Goal: Task Accomplishment & Management: Manage account settings

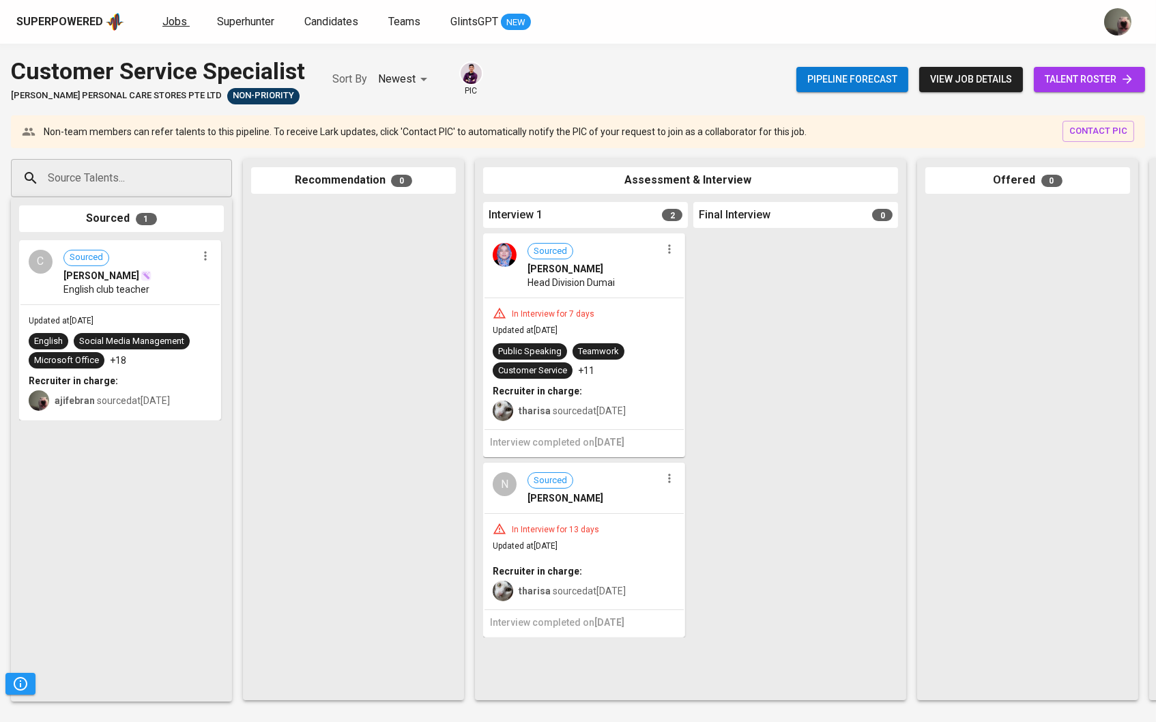
click at [184, 24] on link "Jobs" at bounding box center [175, 22] width 27 height 17
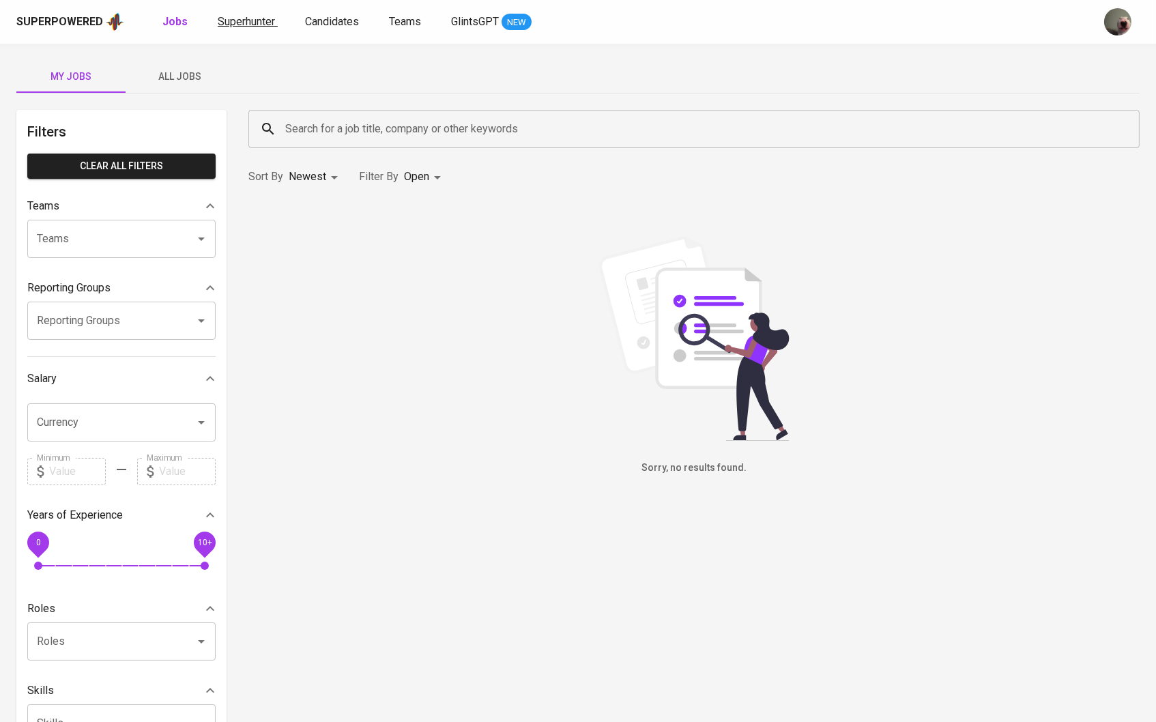
click at [252, 22] on span "Superhunter" at bounding box center [246, 21] width 57 height 13
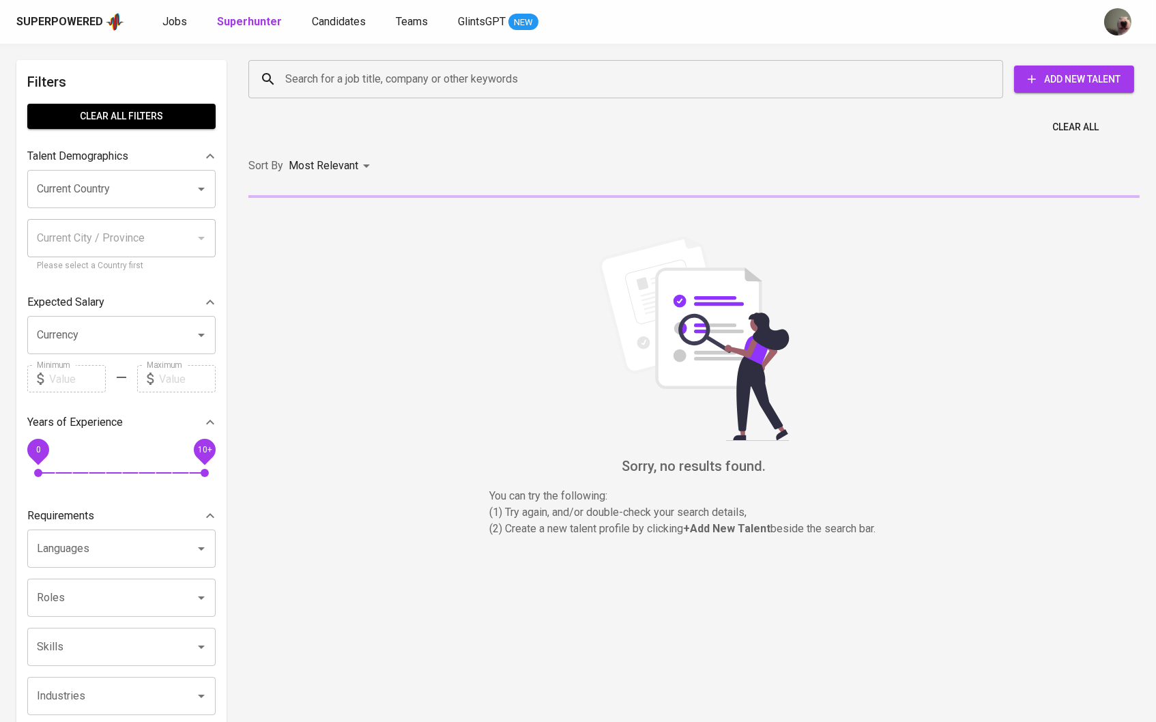
click at [337, 68] on input "Search for a job title, company or other keywords" at bounding box center [629, 79] width 695 height 26
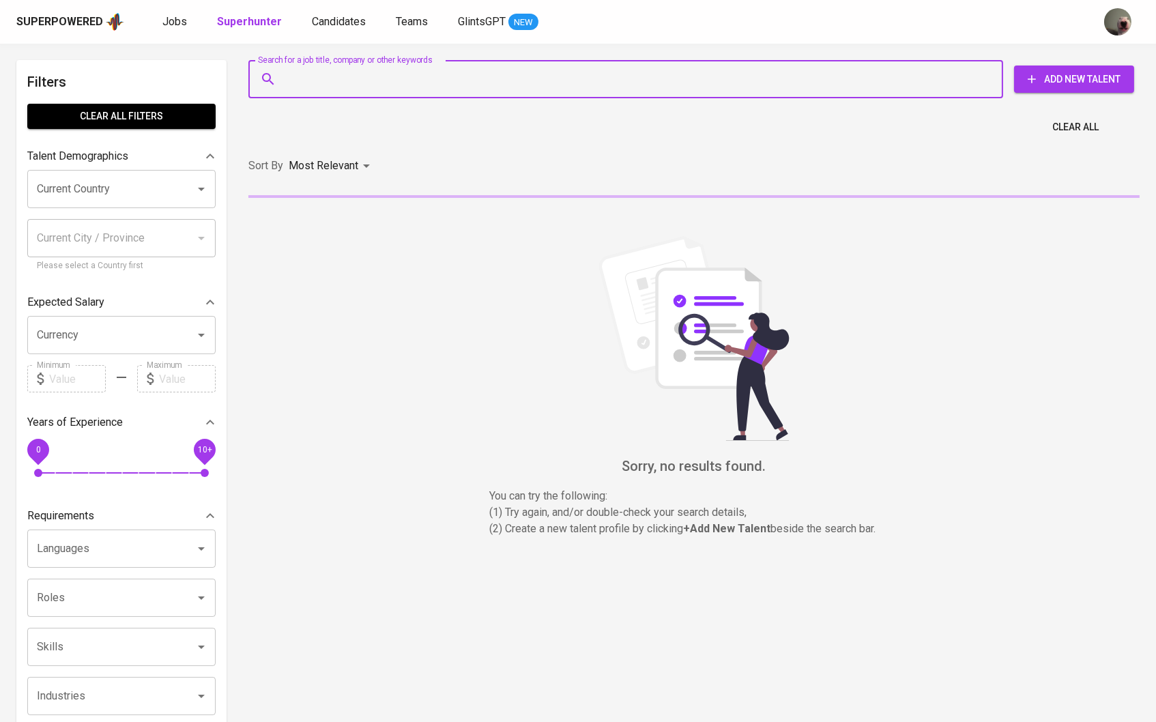
paste input "[EMAIL_ADDRESS][DOMAIN_NAME]"
type input "[EMAIL_ADDRESS][DOMAIN_NAME]"
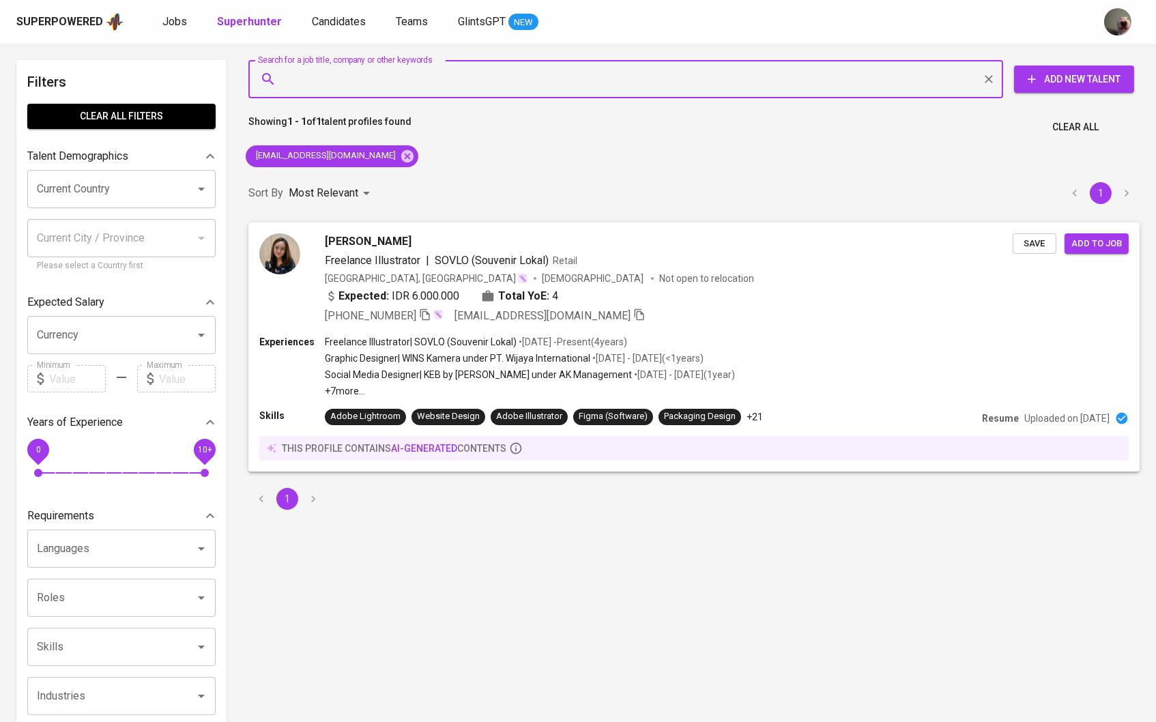
drag, startPoint x: 1038, startPoint y: 240, endPoint x: 606, endPoint y: 89, distance: 458.3
click at [1038, 240] on span "Save" at bounding box center [1034, 244] width 30 height 16
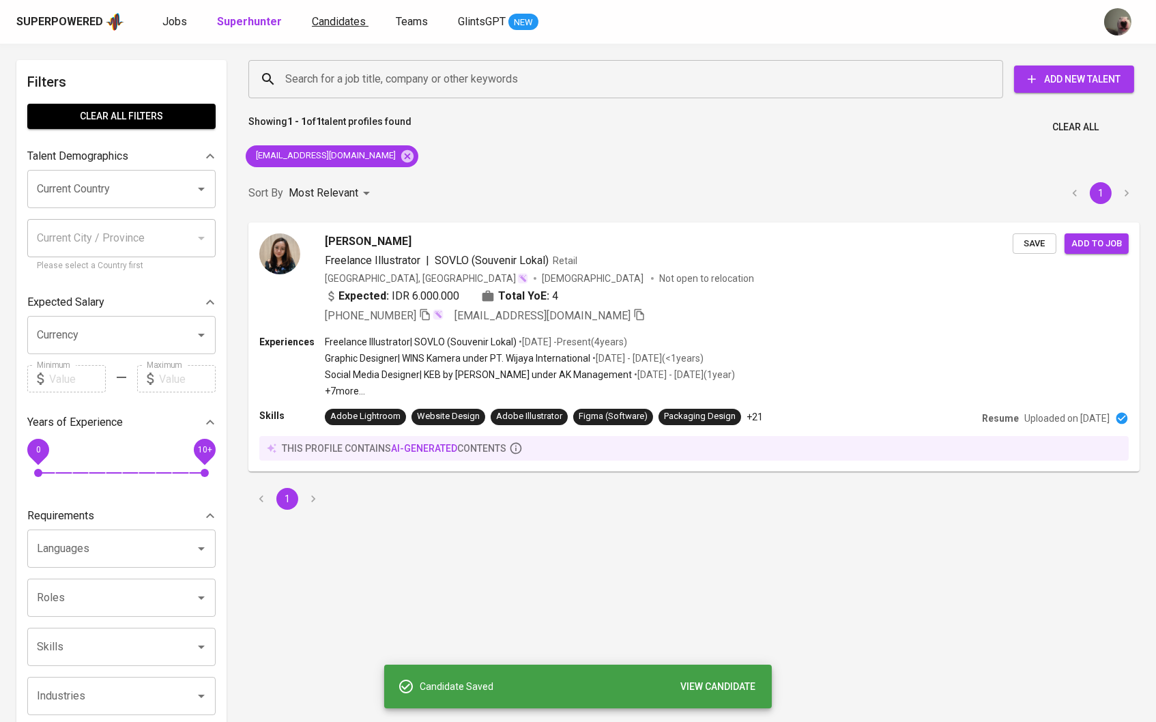
click at [323, 20] on span "Candidates" at bounding box center [339, 21] width 54 height 13
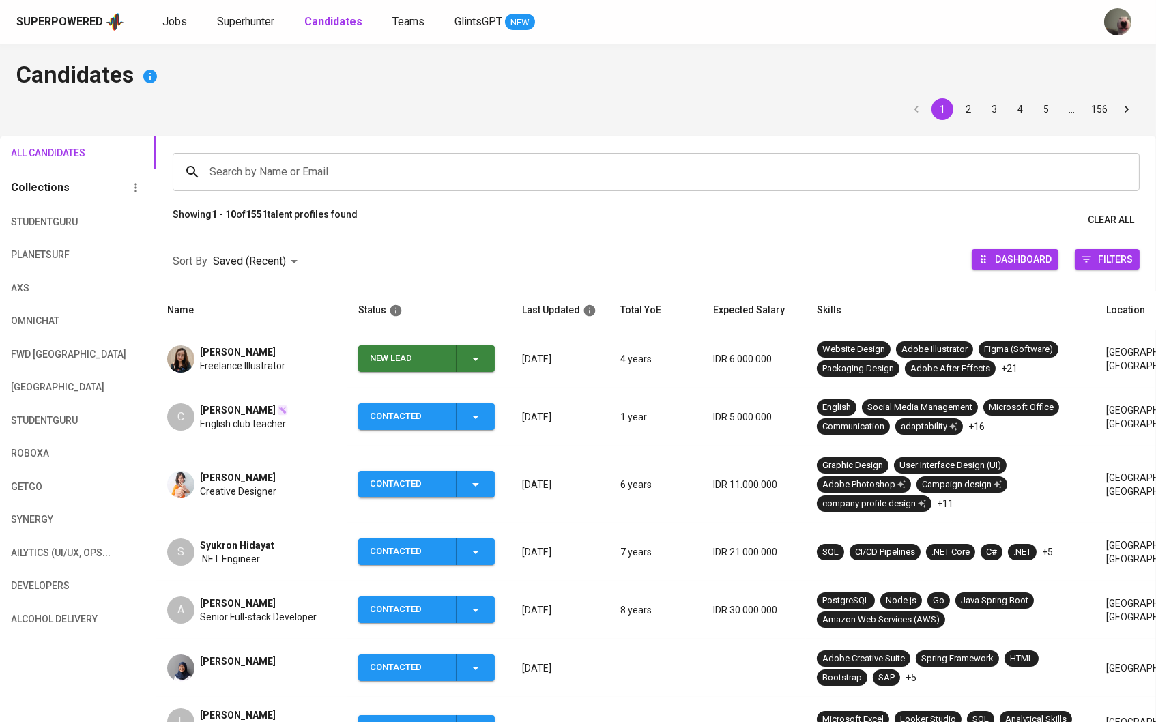
click at [471, 352] on icon "button" at bounding box center [475, 359] width 16 height 16
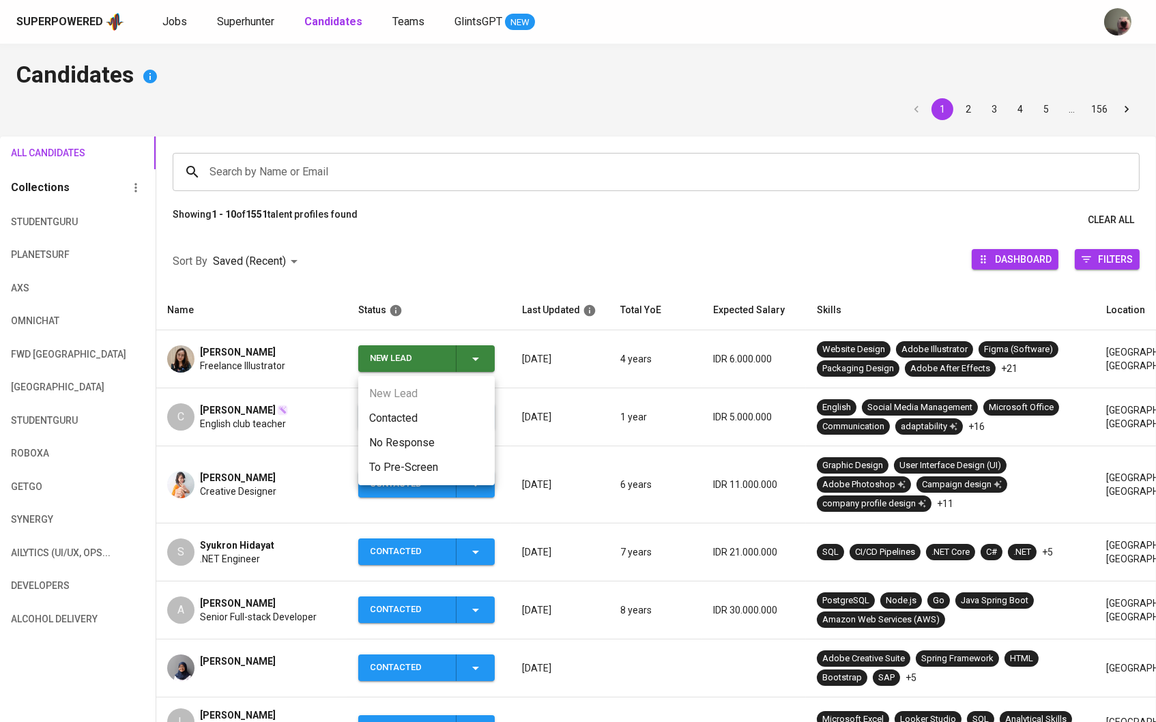
click at [411, 416] on li "Contacted" at bounding box center [426, 418] width 136 height 25
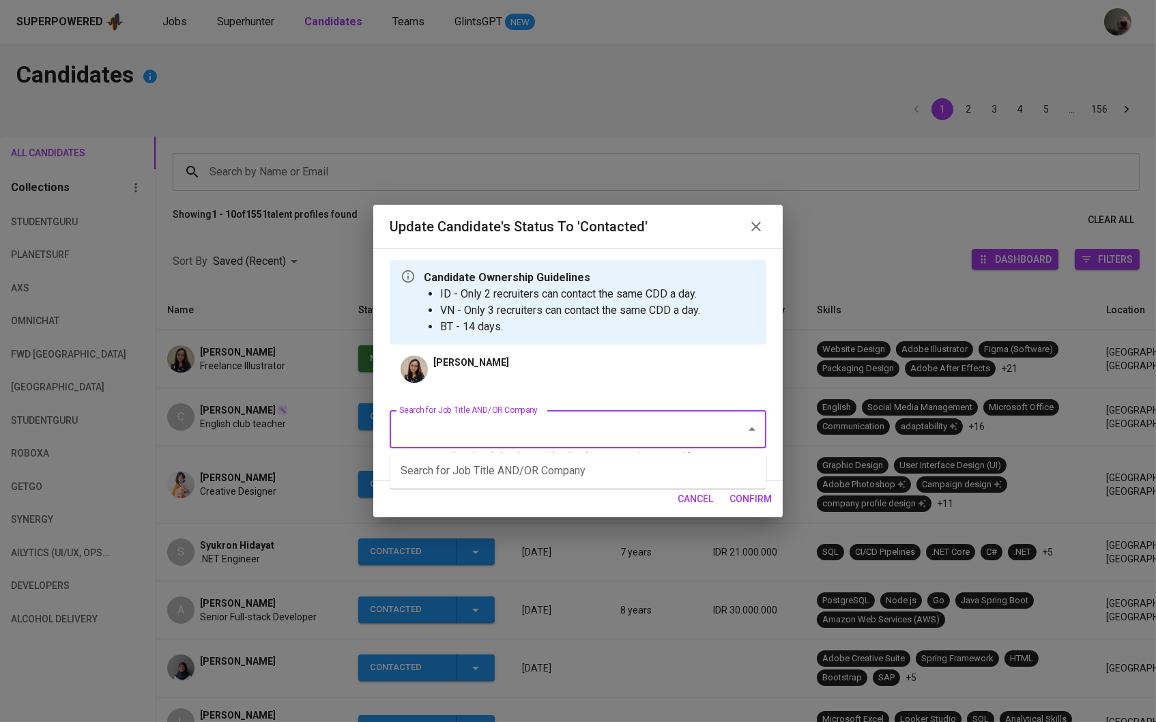
click at [456, 431] on input "Search for Job Title AND/OR Company" at bounding box center [559, 429] width 326 height 26
type input "M"
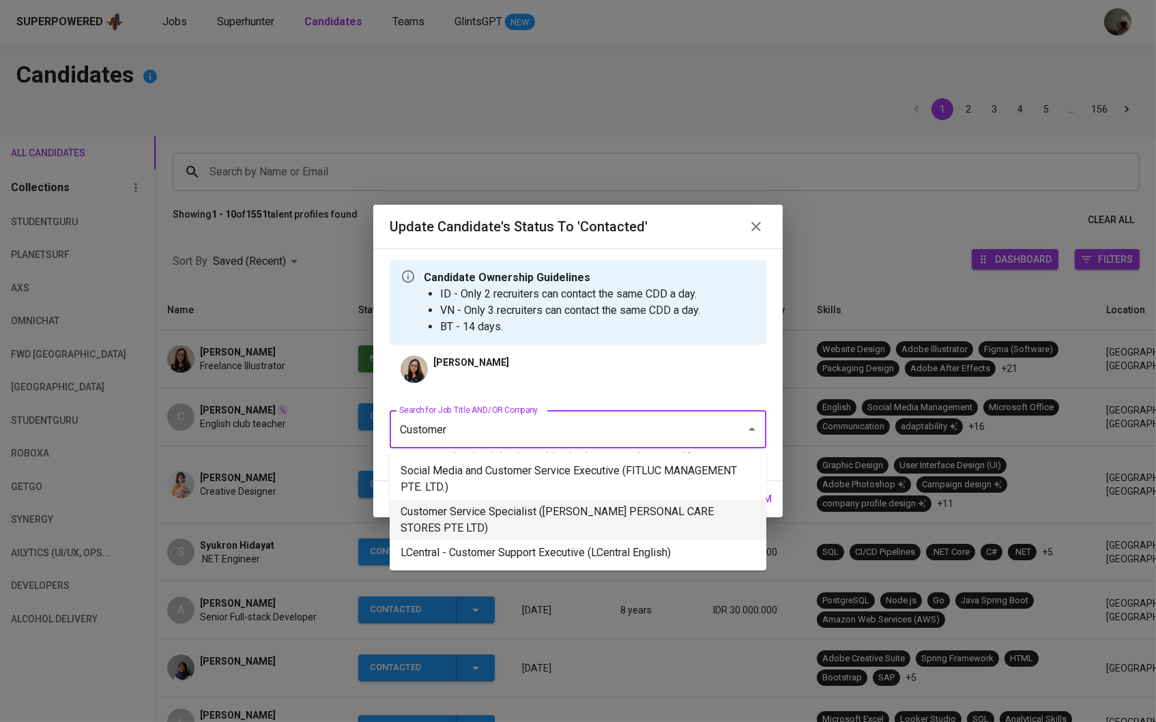
click at [449, 511] on li "Customer Service Specialist ([PERSON_NAME] PERSONAL CARE STORES PTE LTD)" at bounding box center [578, 519] width 377 height 41
type input "Customer"
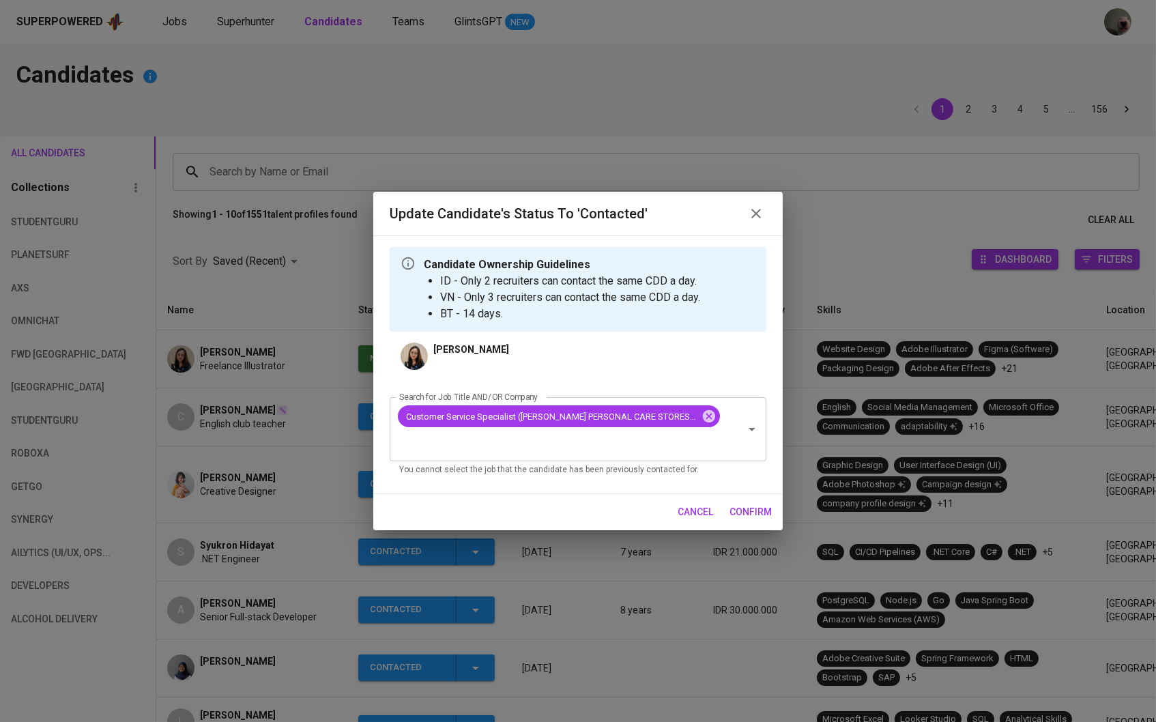
click at [728, 504] on button "confirm" at bounding box center [750, 511] width 53 height 25
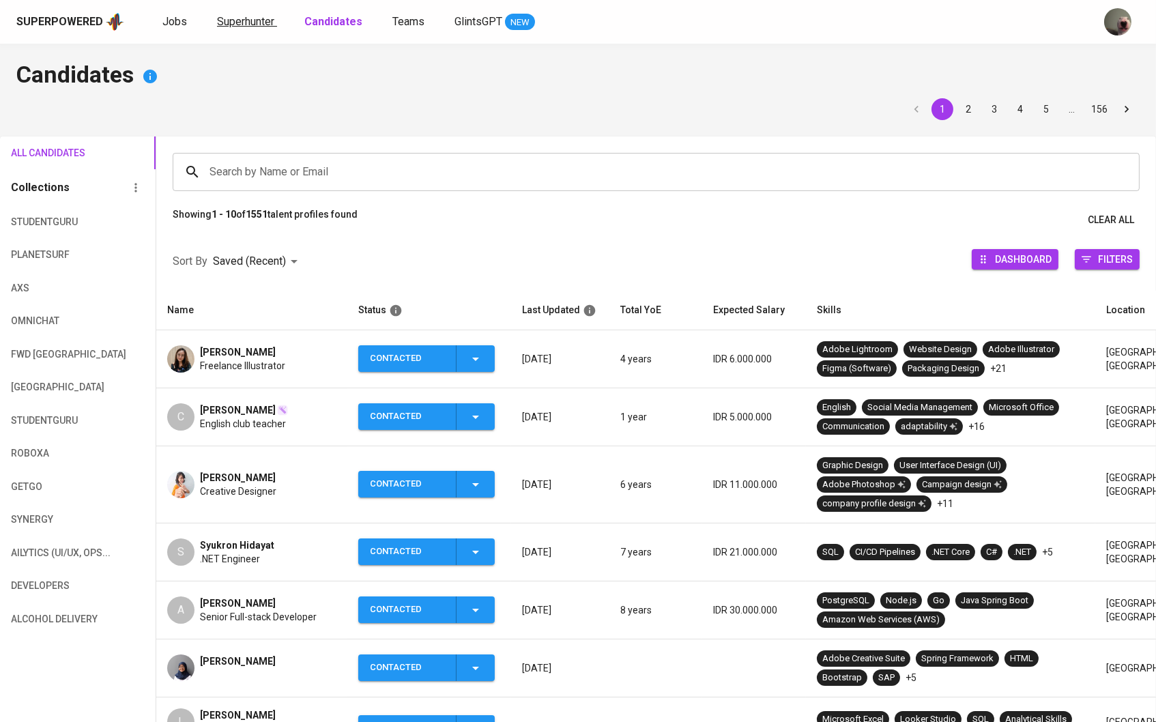
click at [250, 20] on span "Superhunter" at bounding box center [245, 21] width 57 height 13
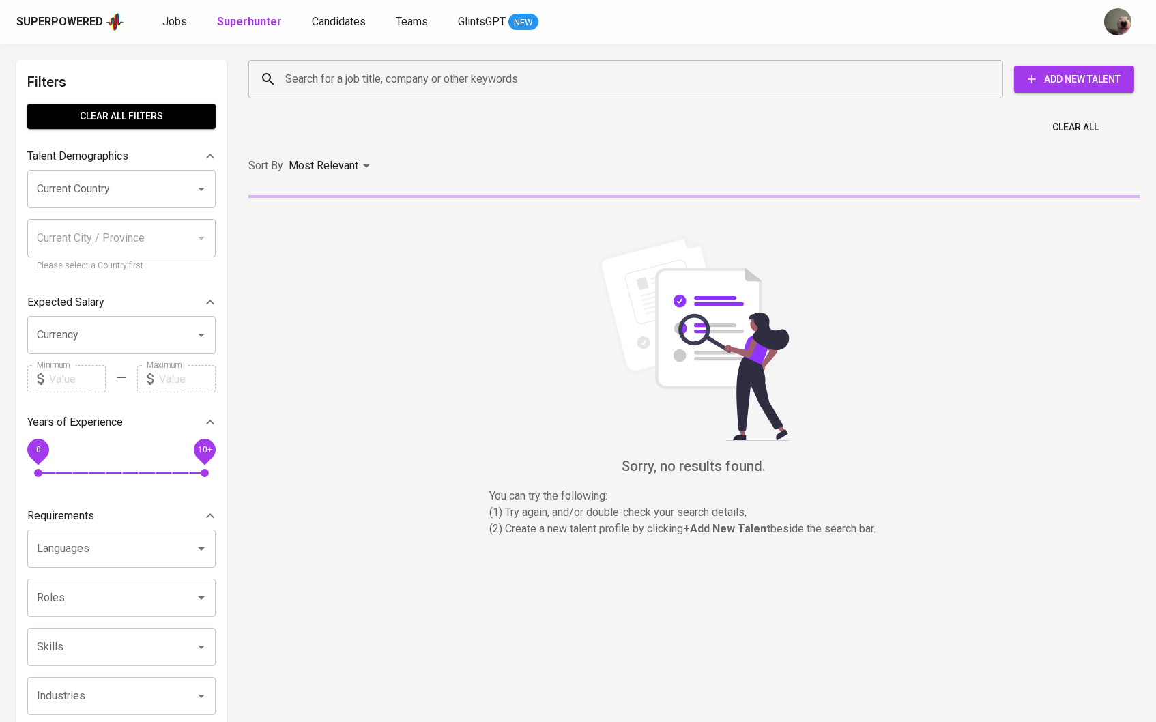
click at [312, 65] on div "Search for a job title, company or other keywords" at bounding box center [625, 79] width 755 height 38
paste input "[EMAIL_ADDRESS][DOMAIN_NAME]"
type input "[EMAIL_ADDRESS][DOMAIN_NAME]"
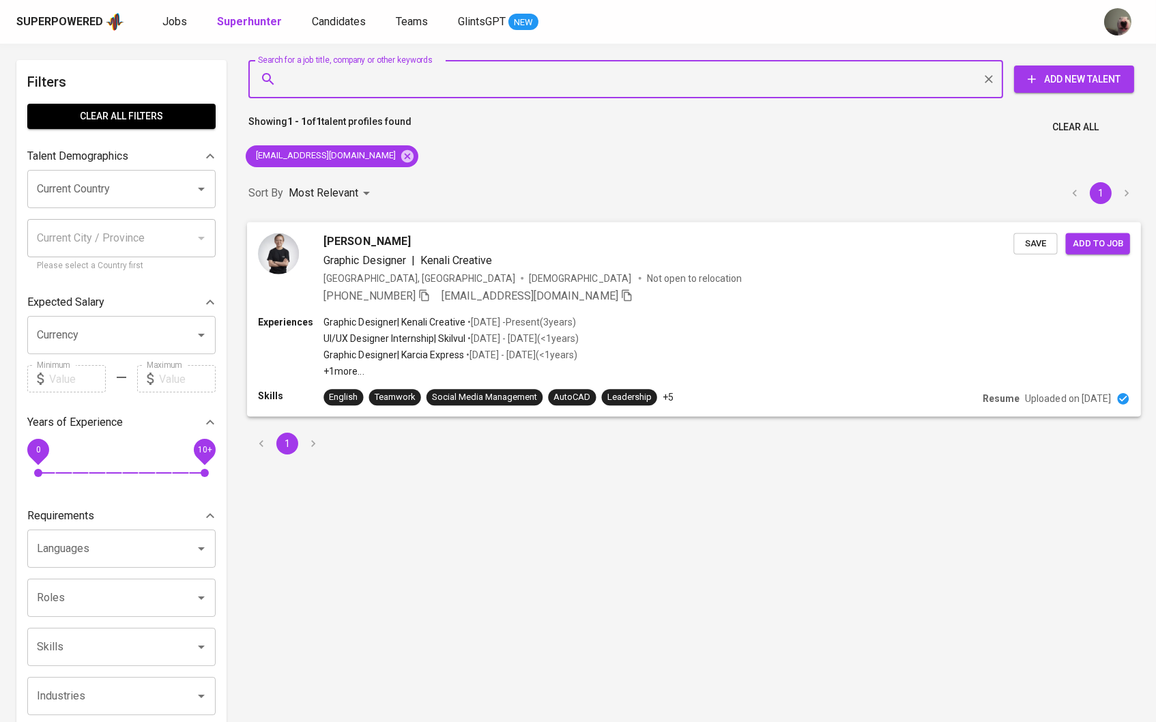
click at [1036, 244] on span "Save" at bounding box center [1035, 243] width 30 height 16
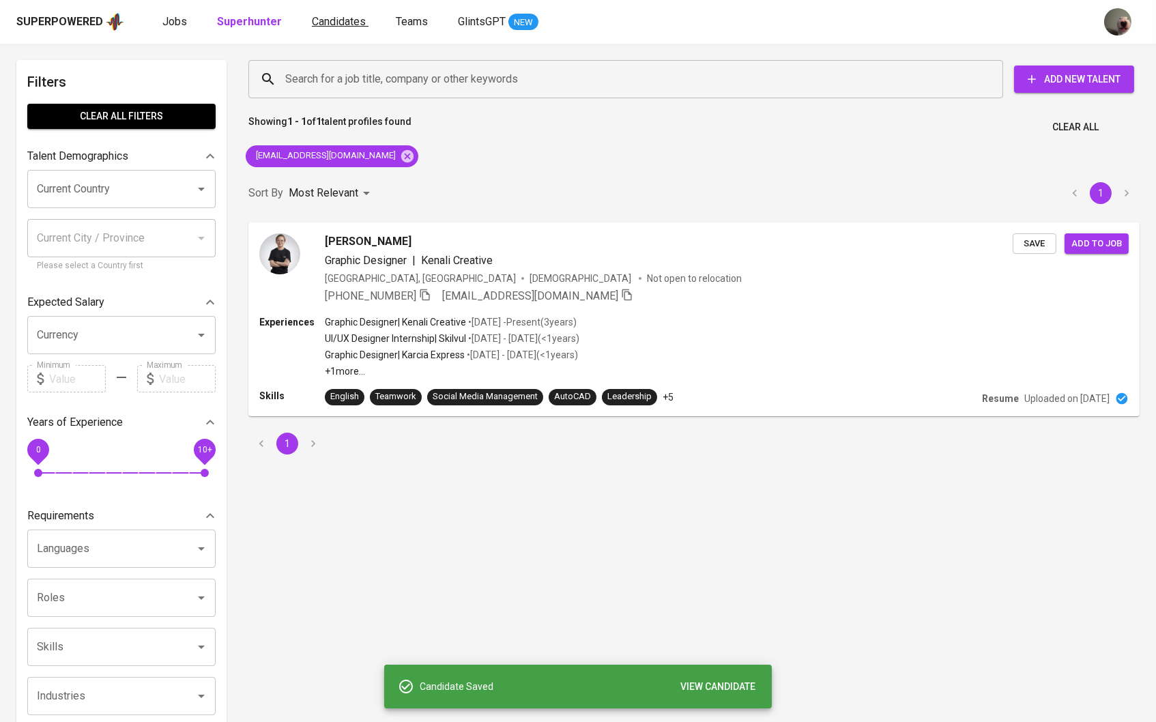
click at [334, 25] on span "Candidates" at bounding box center [339, 21] width 54 height 13
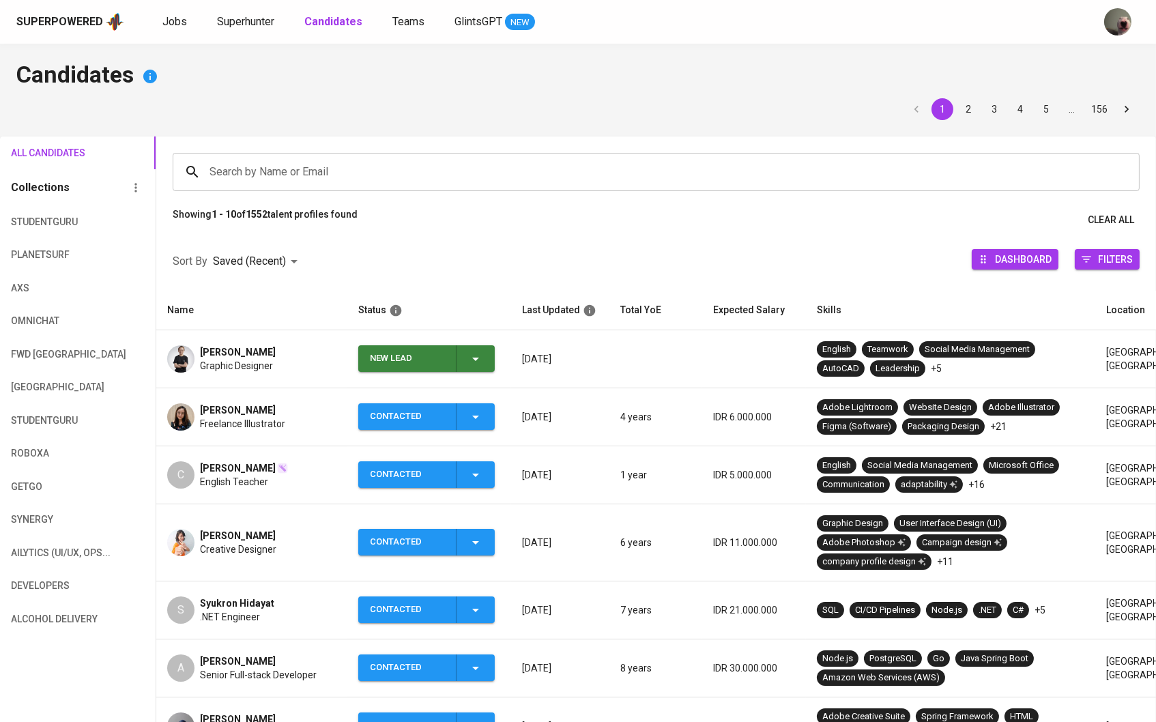
click at [269, 366] on span "Graphic Designer" at bounding box center [236, 366] width 73 height 14
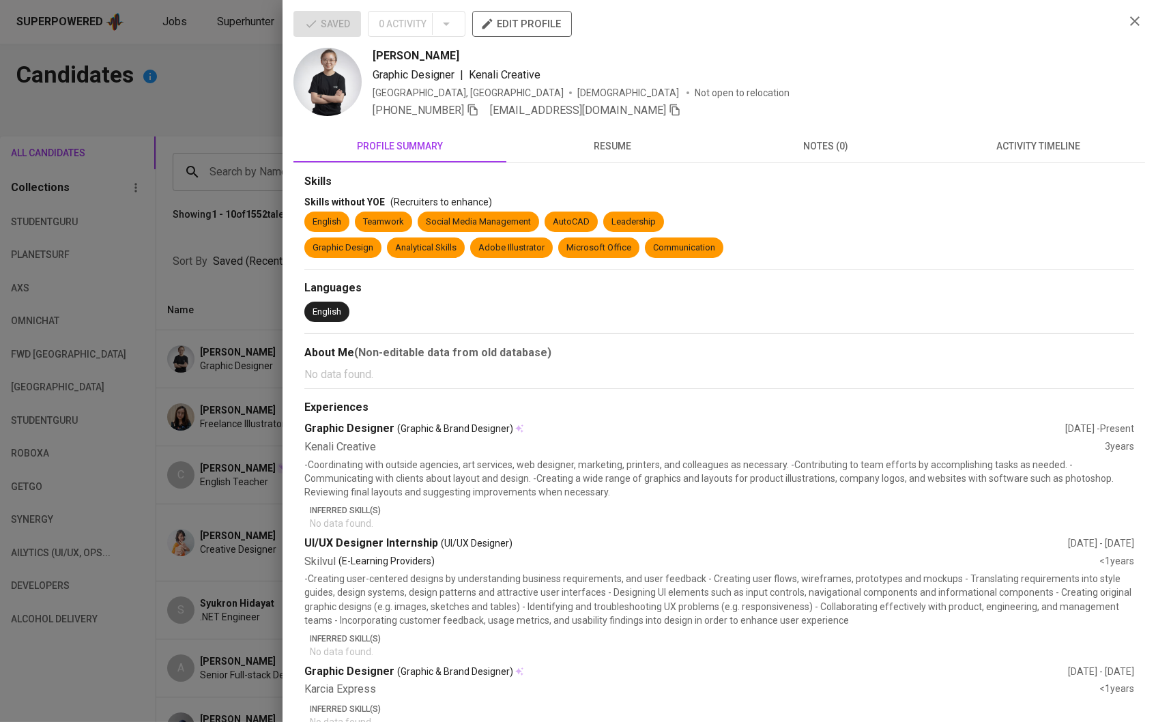
click at [229, 307] on div at bounding box center [578, 361] width 1156 height 722
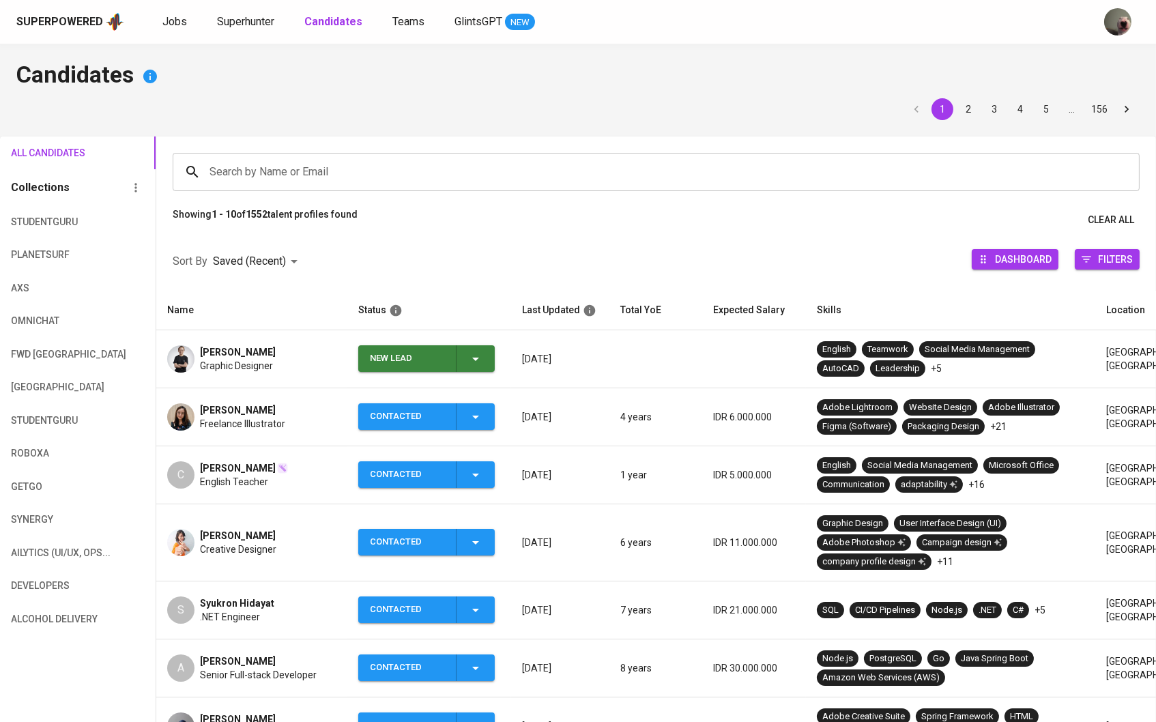
click at [499, 351] on td "New Lead" at bounding box center [429, 359] width 164 height 58
click at [477, 353] on icon "button" at bounding box center [475, 359] width 16 height 16
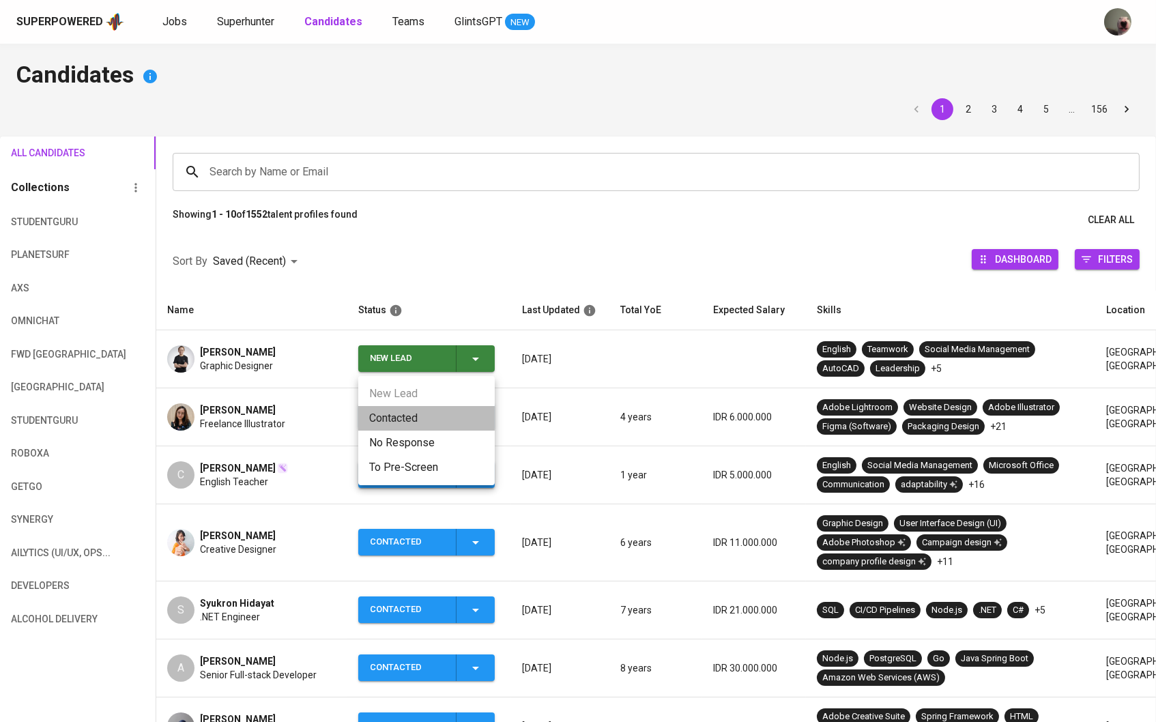
click at [447, 407] on li "Contacted" at bounding box center [426, 418] width 136 height 25
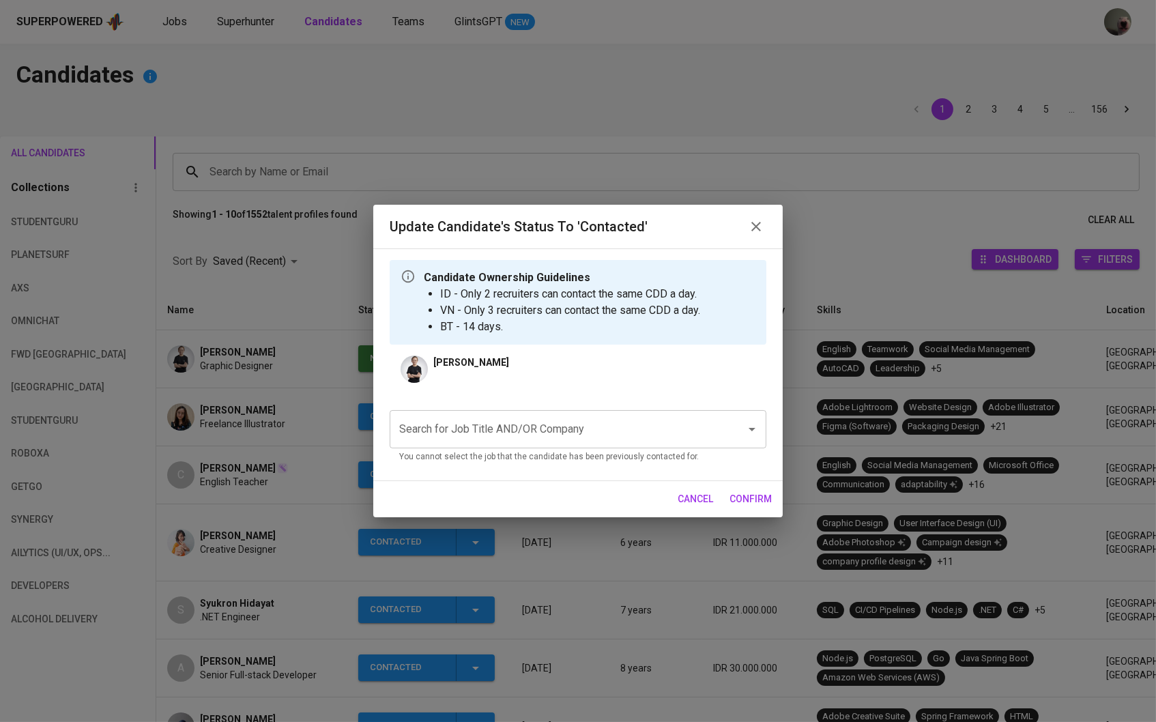
click at [471, 428] on input "Search for Job Title AND/OR Company" at bounding box center [559, 429] width 326 height 26
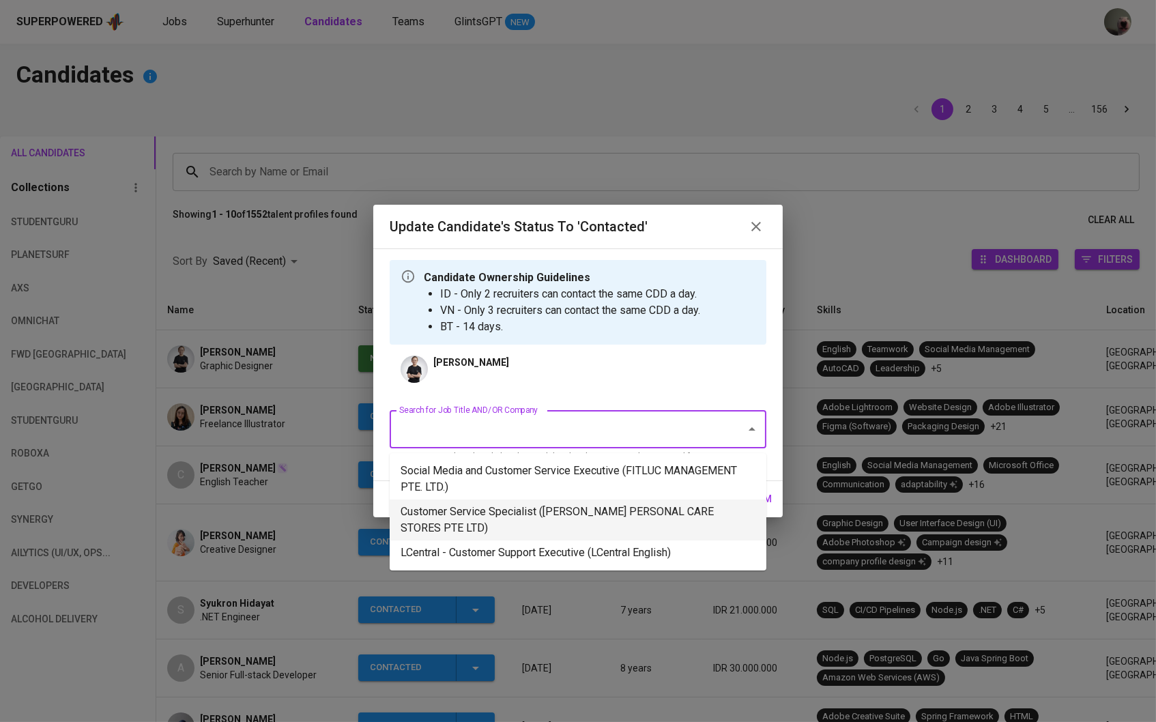
click at [476, 529] on li "Customer Service Specialist ([PERSON_NAME] PERSONAL CARE STORES PTE LTD)" at bounding box center [578, 519] width 377 height 41
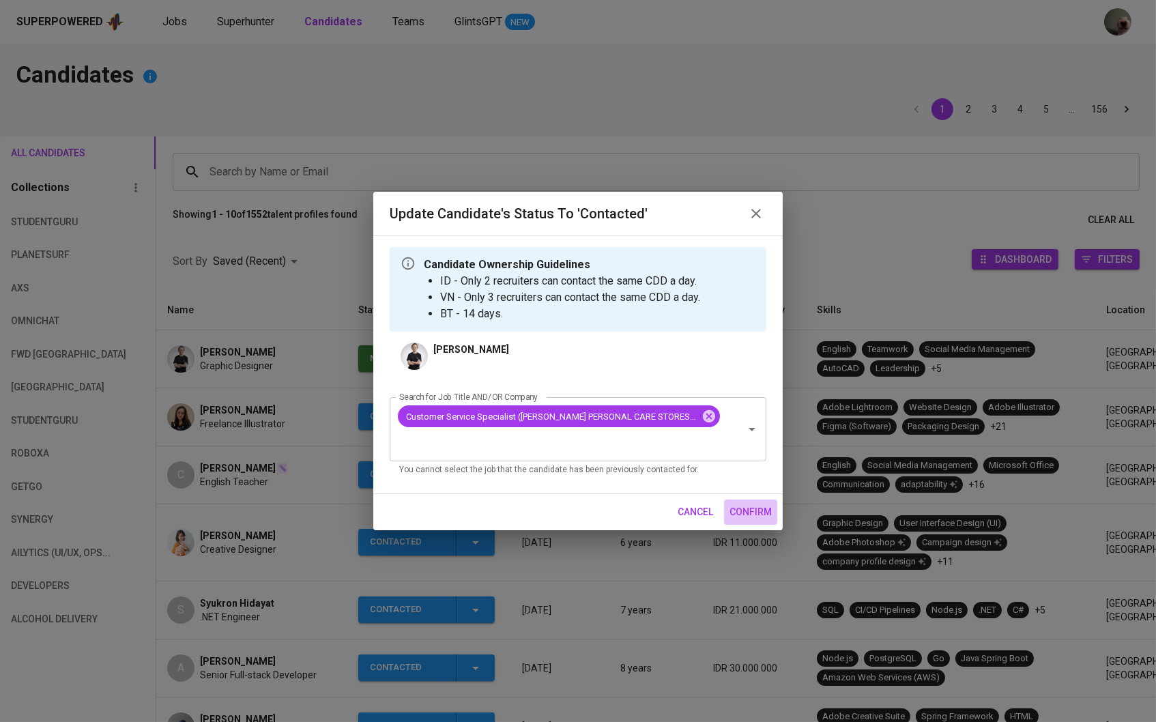
click at [739, 506] on span "confirm" at bounding box center [750, 512] width 42 height 17
